Goal: Transaction & Acquisition: Book appointment/travel/reservation

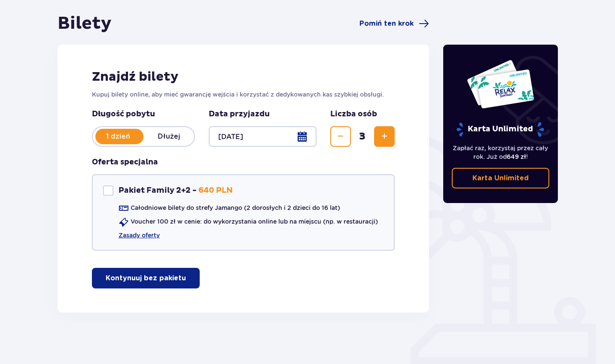
scroll to position [78, 0]
click at [130, 282] on p "Kontynuuj bez pakietu" at bounding box center [146, 277] width 80 height 9
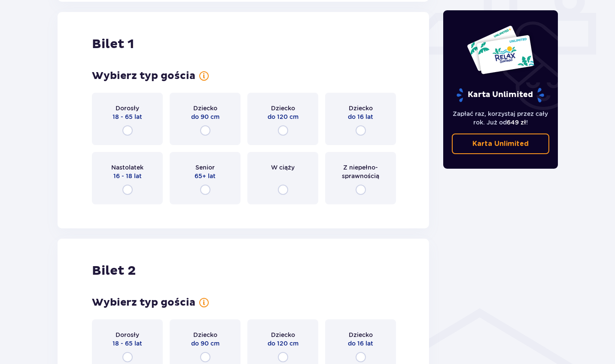
scroll to position [391, 0]
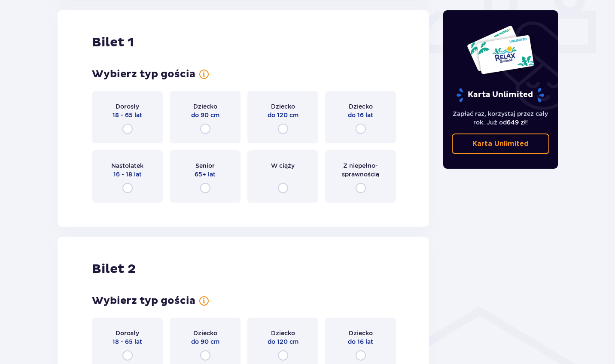
click at [127, 129] on input "radio" at bounding box center [127, 129] width 10 height 10
radio input "true"
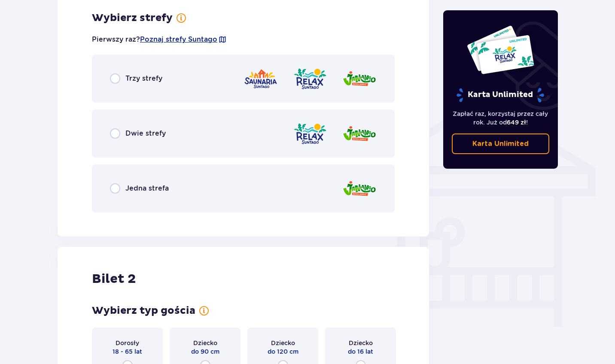
scroll to position [600, 0]
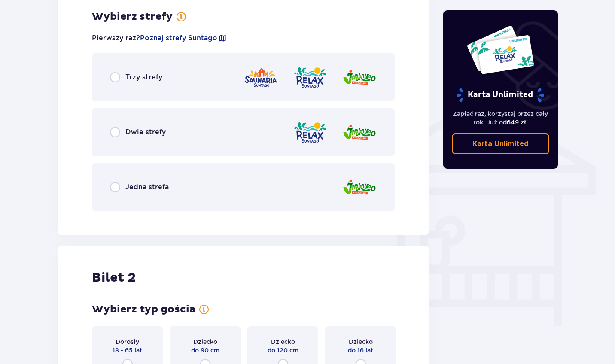
click at [116, 78] on input "radio" at bounding box center [115, 77] width 10 height 10
radio input "true"
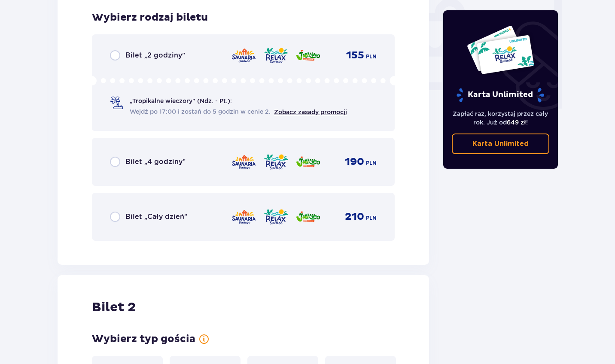
scroll to position [818, 0]
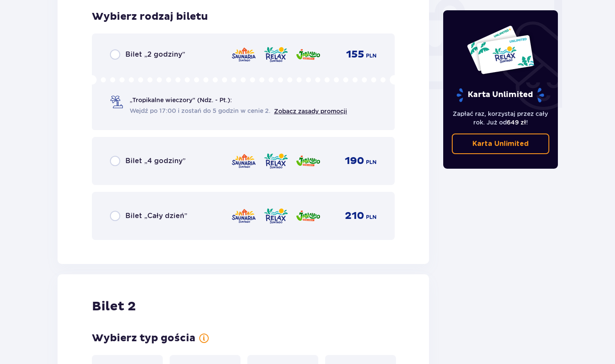
click at [115, 58] on input "radio" at bounding box center [115, 54] width 10 height 10
radio input "true"
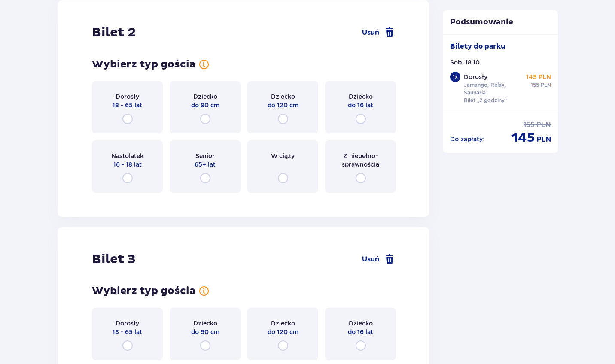
scroll to position [1093, 0]
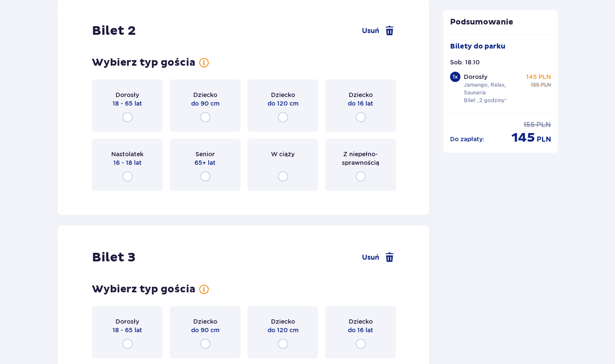
click at [126, 117] on input "radio" at bounding box center [127, 117] width 10 height 10
radio input "true"
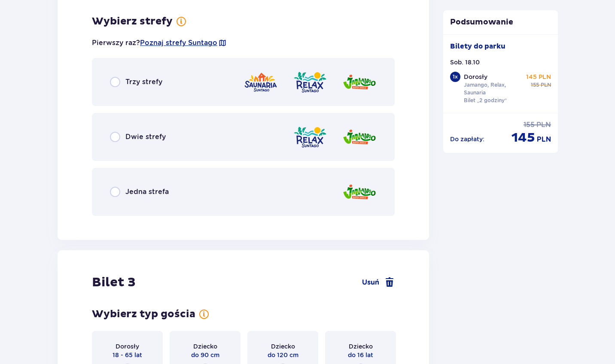
scroll to position [1291, 0]
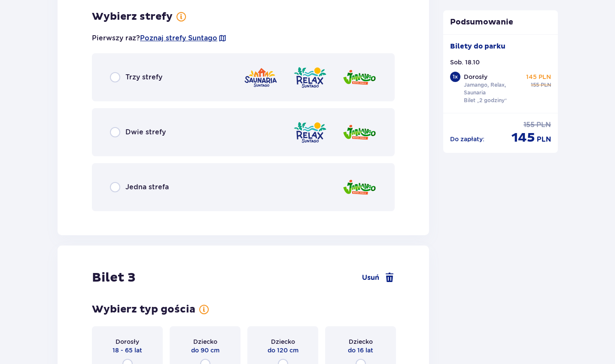
click at [119, 78] on input "radio" at bounding box center [115, 77] width 10 height 10
radio input "true"
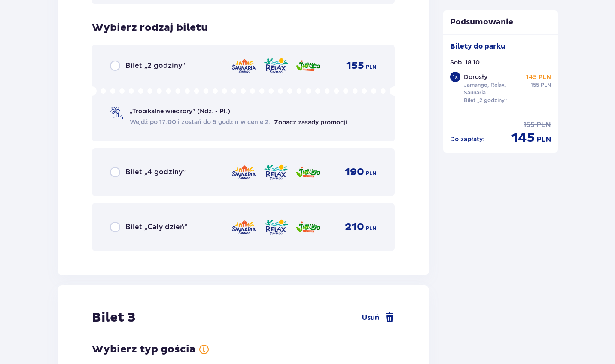
scroll to position [1509, 0]
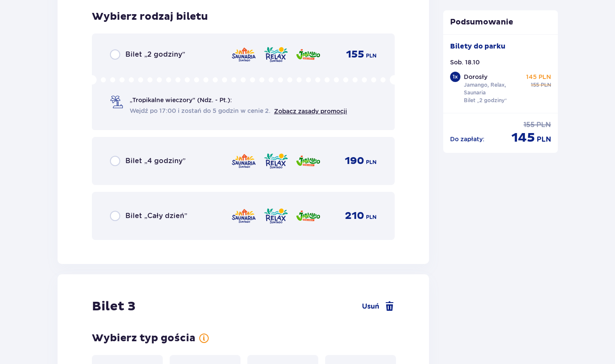
click at [120, 53] on div "Bilet „2 godziny”" at bounding box center [147, 54] width 75 height 10
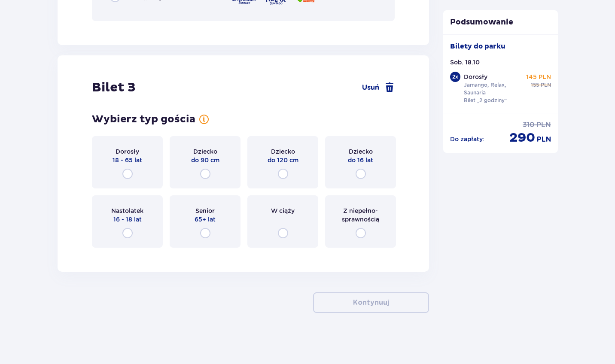
scroll to position [1729, 0]
click at [361, 175] on input "radio" at bounding box center [360, 173] width 10 height 10
radio input "true"
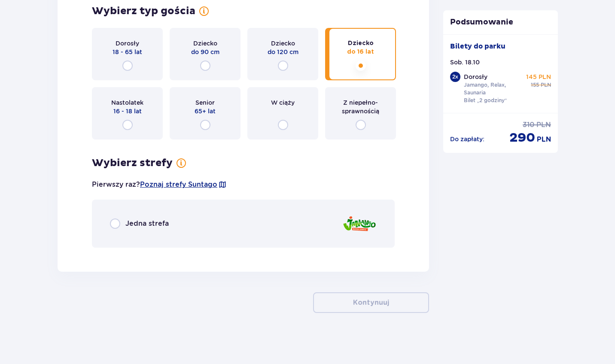
scroll to position [1837, 0]
click at [118, 224] on input "radio" at bounding box center [115, 223] width 10 height 10
radio input "true"
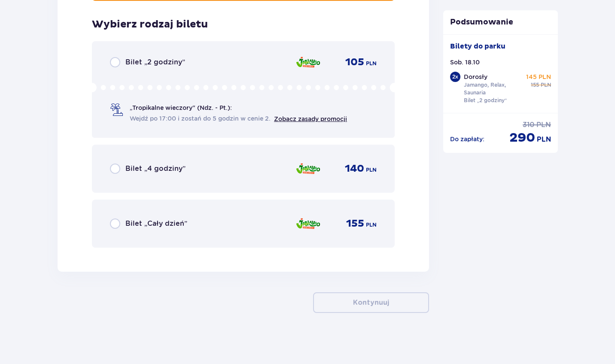
scroll to position [2084, 0]
click at [119, 62] on input "radio" at bounding box center [115, 62] width 10 height 10
radio input "true"
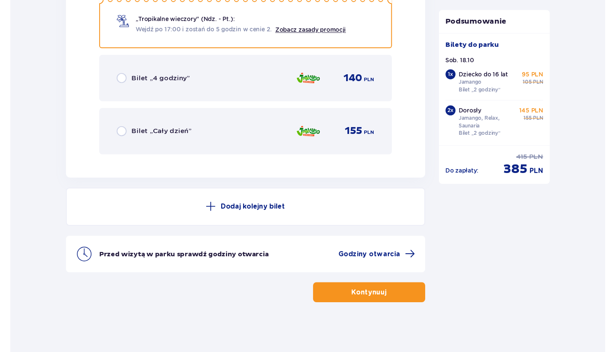
scroll to position [2171, 0]
